Goal: Register for event/course

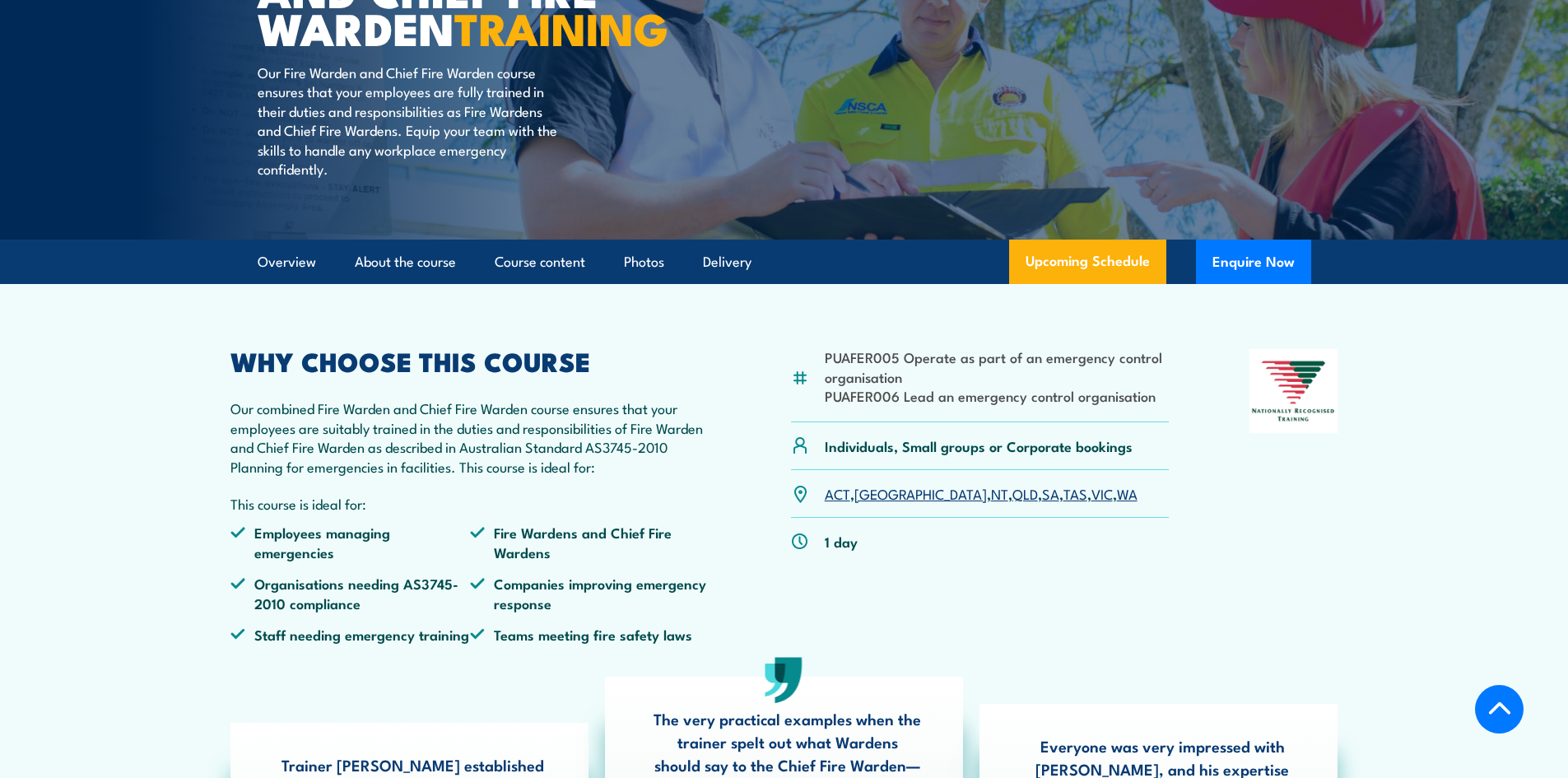
scroll to position [329, 0]
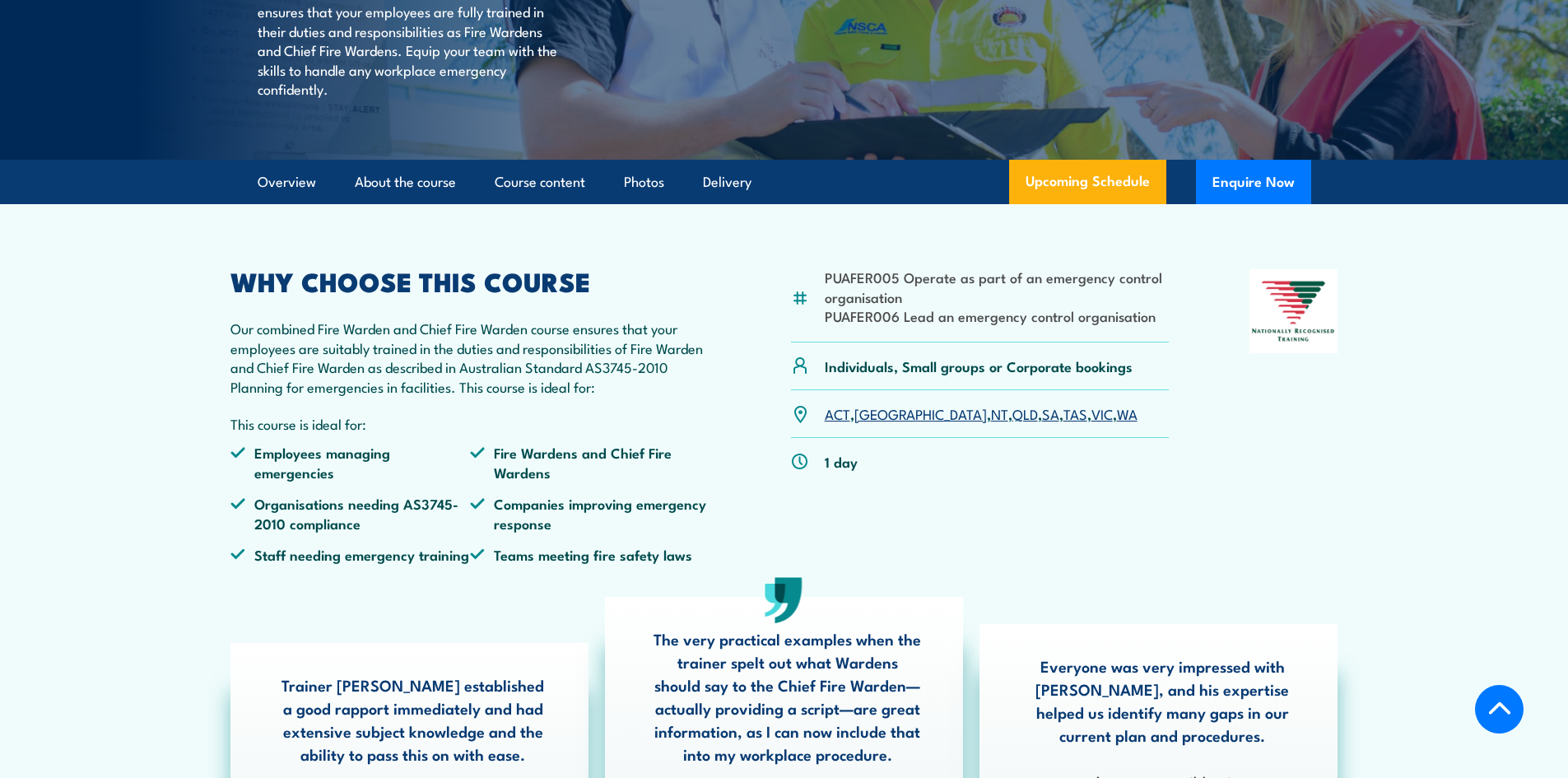
click at [1042, 424] on link "SA" at bounding box center [1051, 413] width 17 height 20
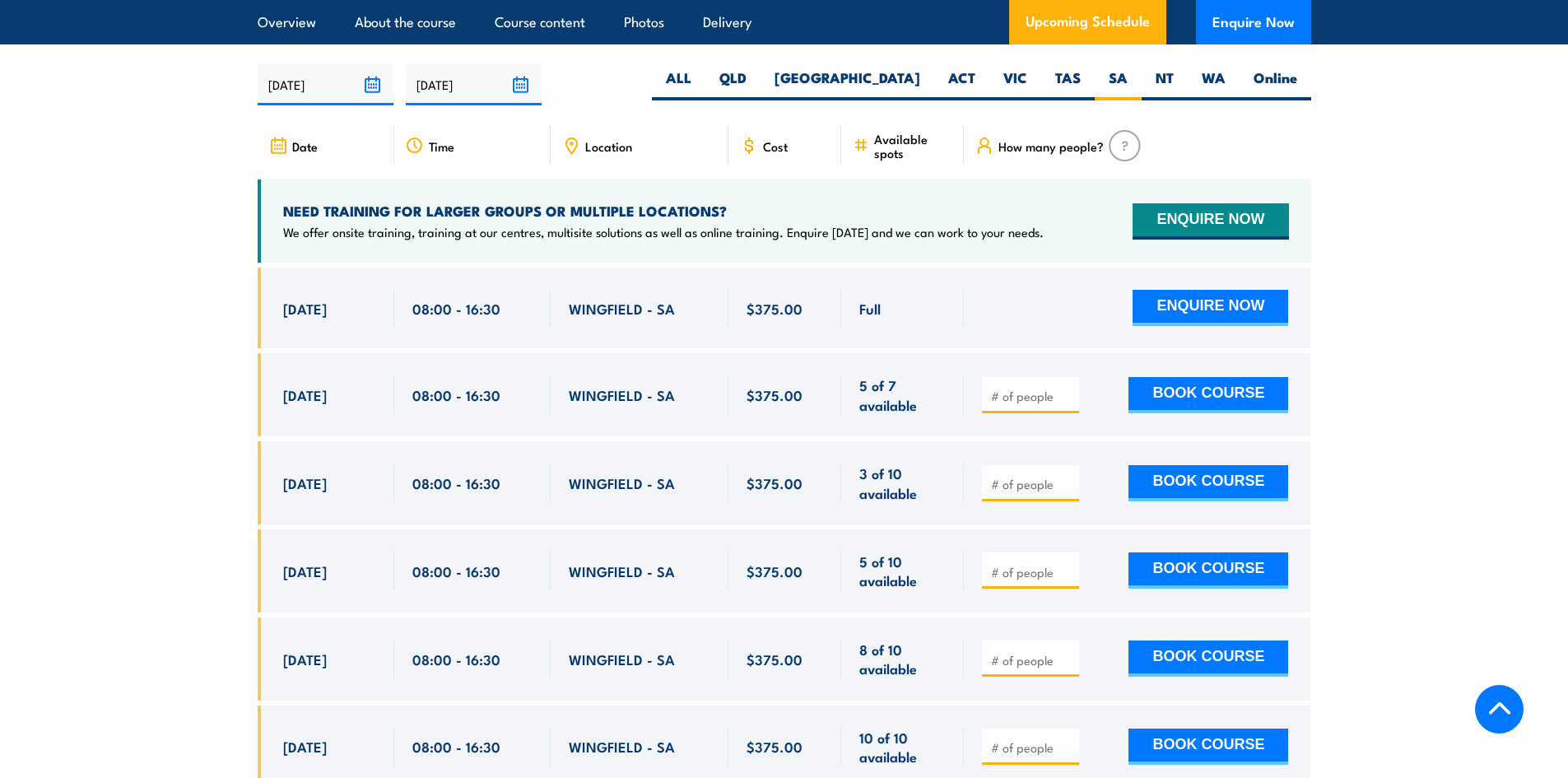
scroll to position [2916, 0]
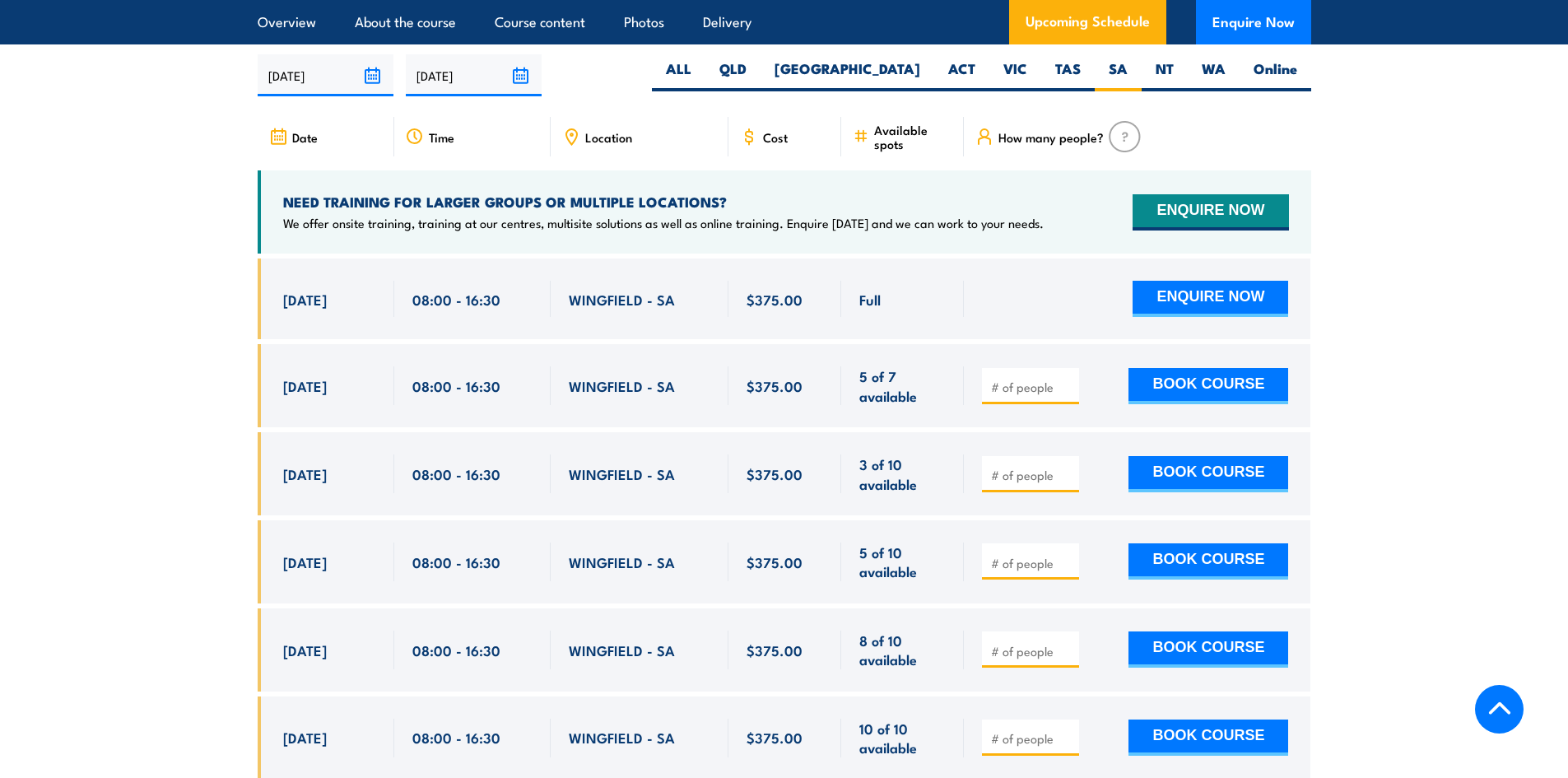
click at [1030, 467] on input "number" at bounding box center [1032, 474] width 82 height 16
type input "1"
click at [1263, 471] on button "BOOK COURSE" at bounding box center [1208, 474] width 160 height 36
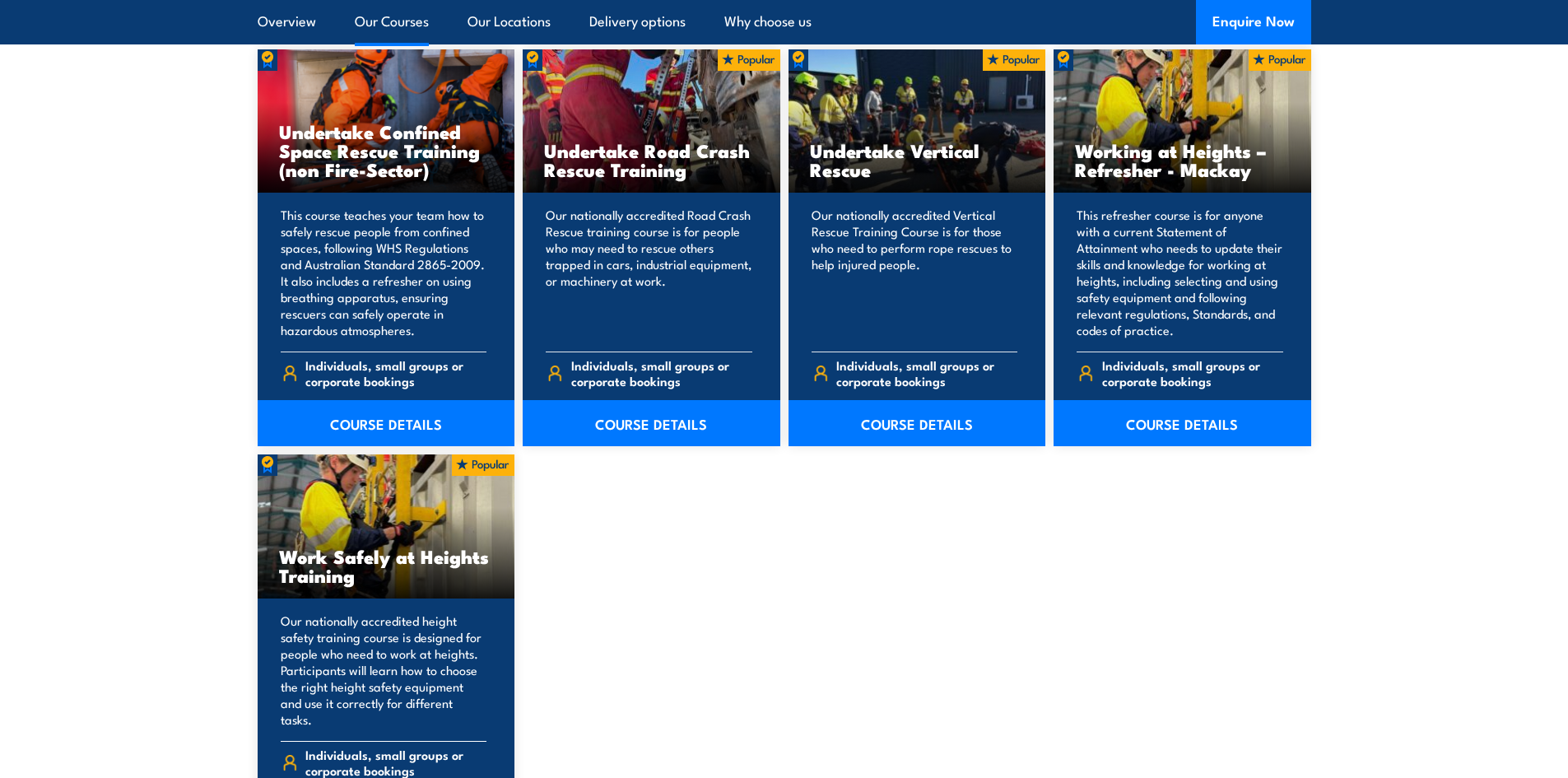
scroll to position [1893, 0]
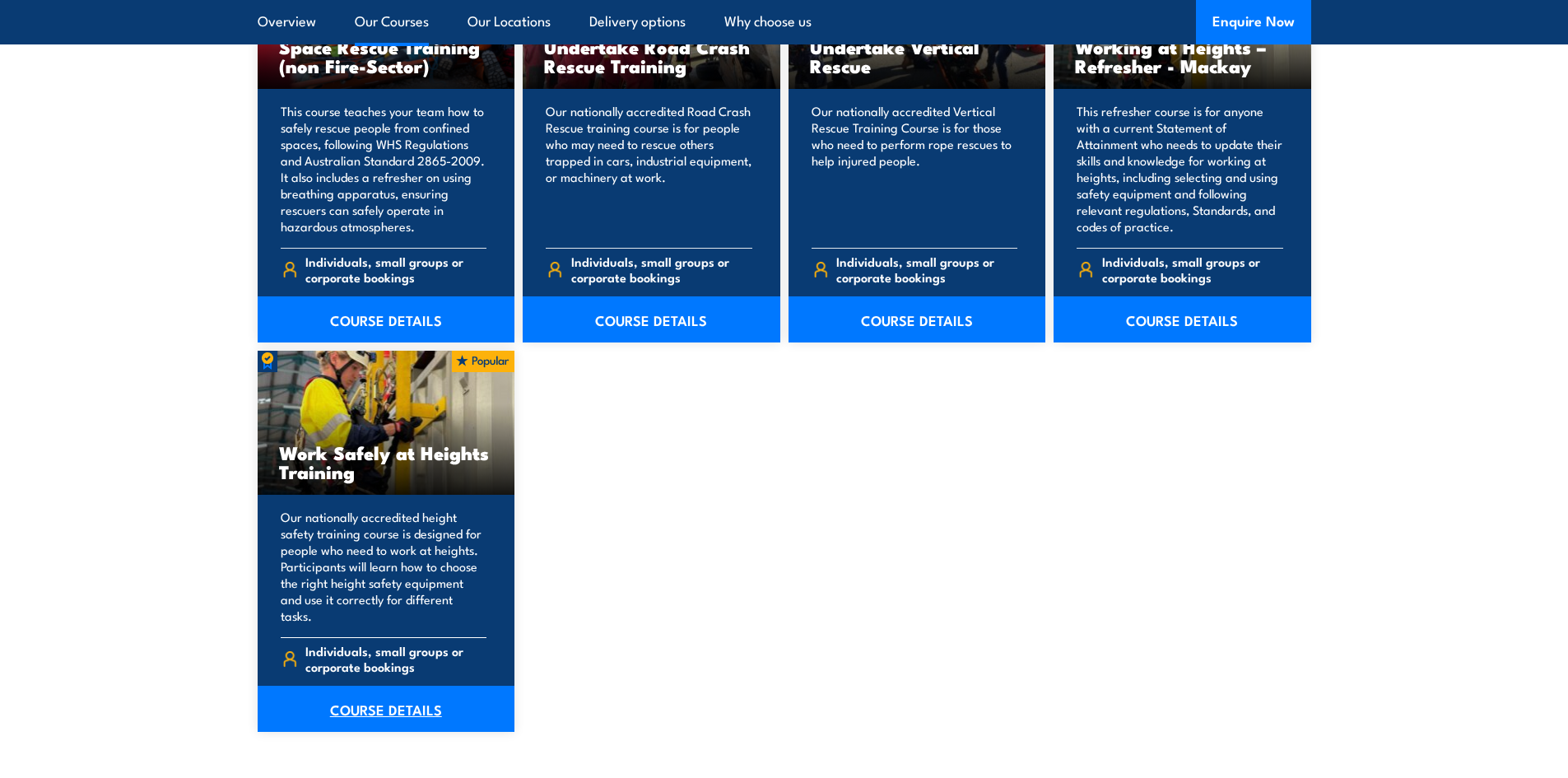
click at [383, 694] on link "COURSE DETAILS" at bounding box center [386, 708] width 258 height 46
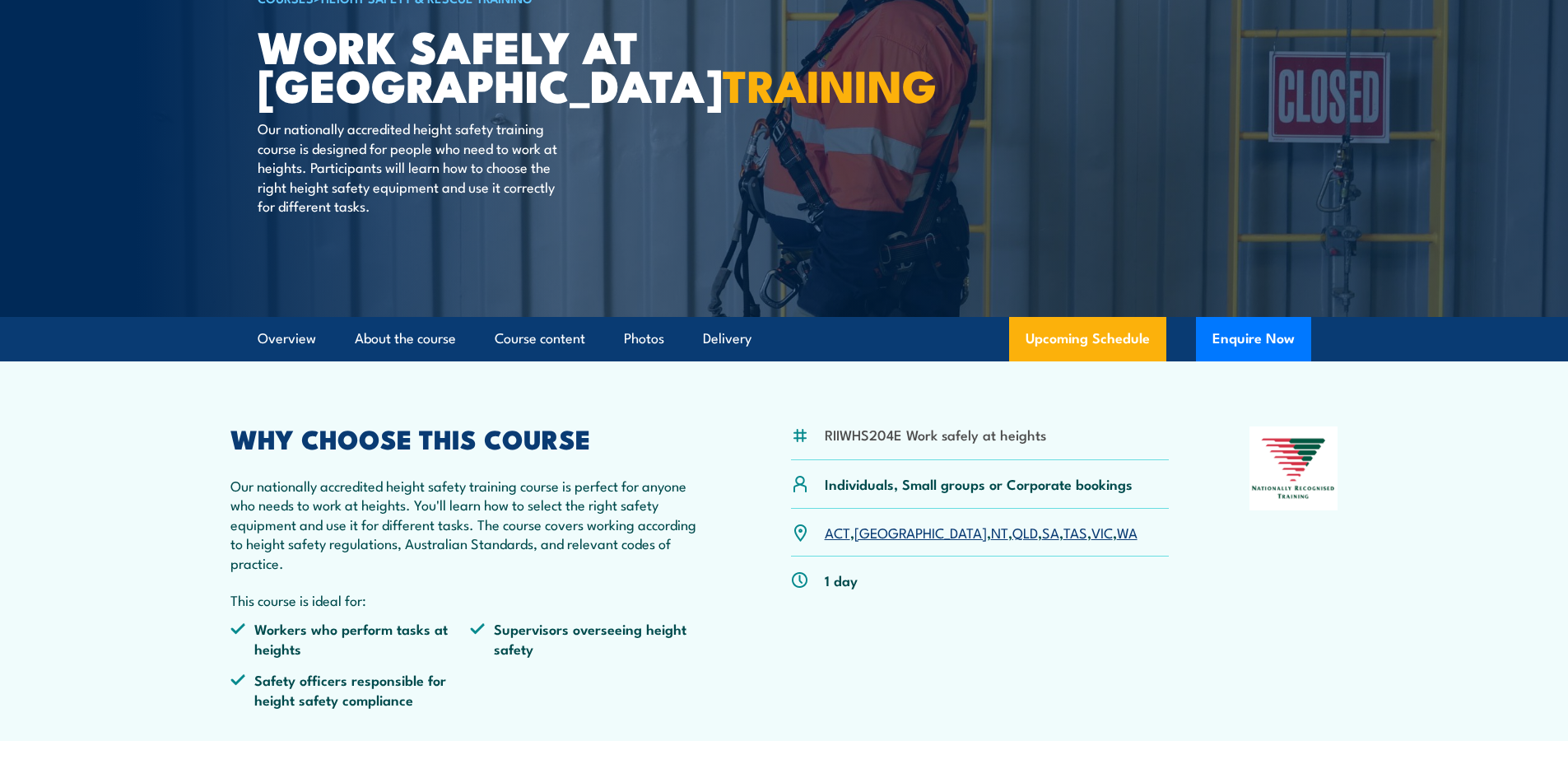
scroll to position [165, 0]
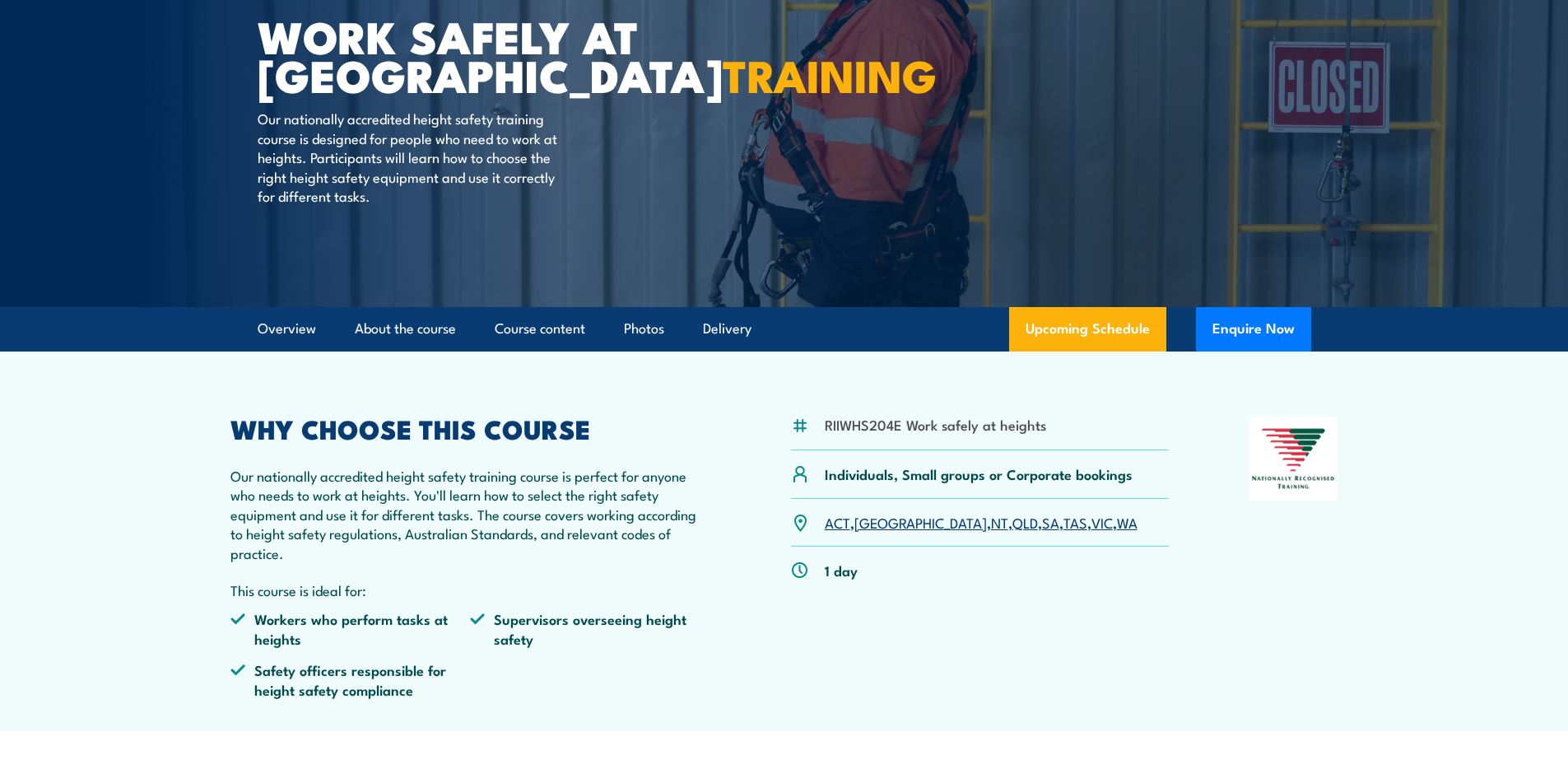
click at [1042, 525] on link "SA" at bounding box center [1051, 522] width 17 height 20
click at [1042, 522] on link "SA" at bounding box center [1051, 522] width 17 height 20
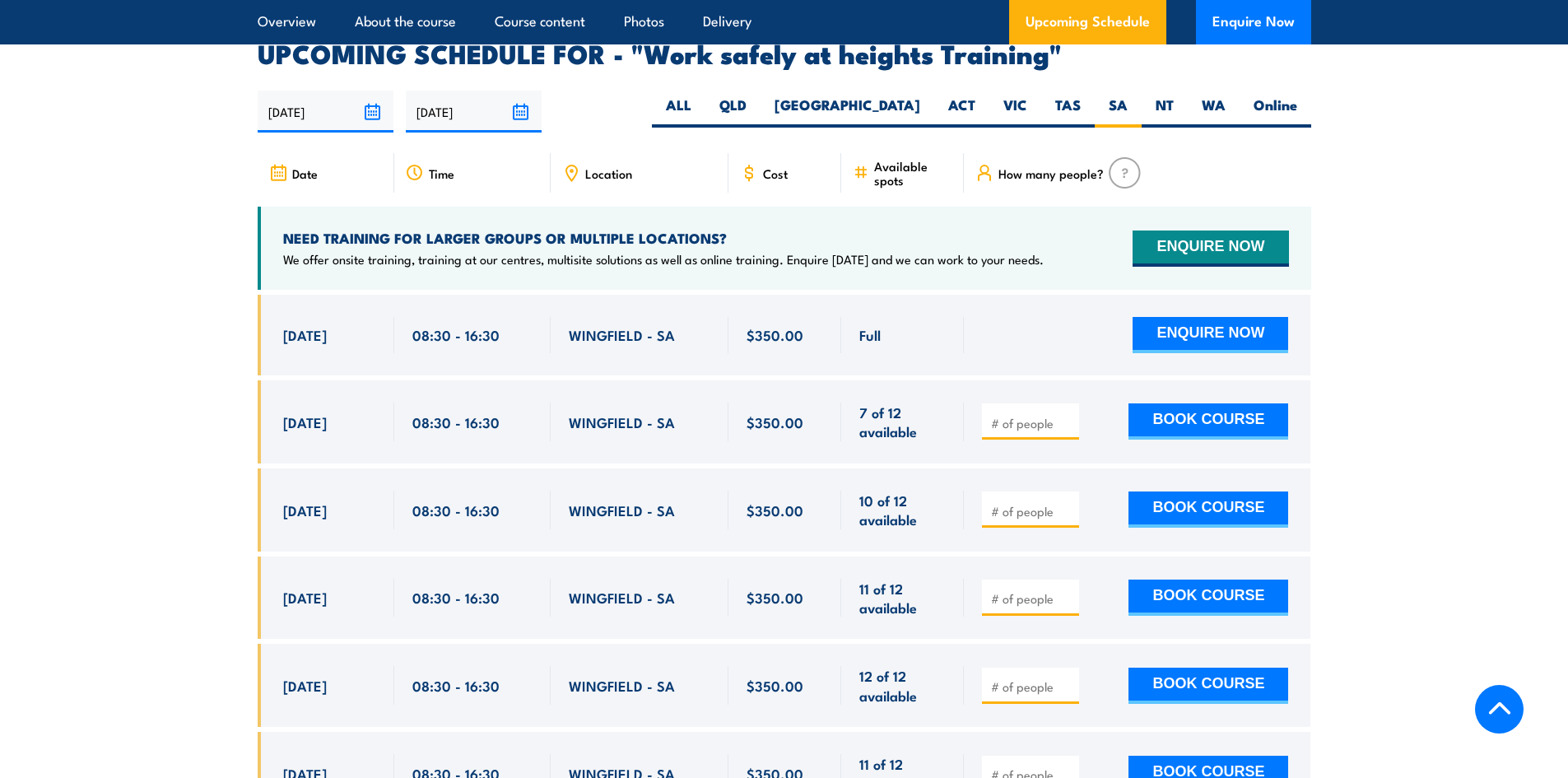
scroll to position [2619, 0]
